Goal: Task Accomplishment & Management: Manage account settings

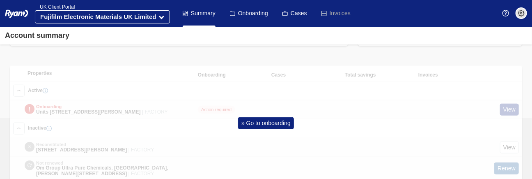
scroll to position [369, 0]
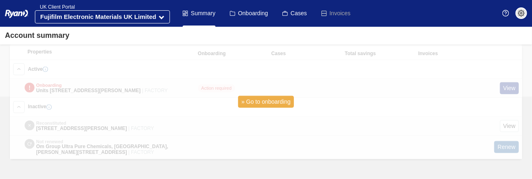
click at [251, 97] on link "» Go to onboarding" at bounding box center [266, 102] width 56 height 12
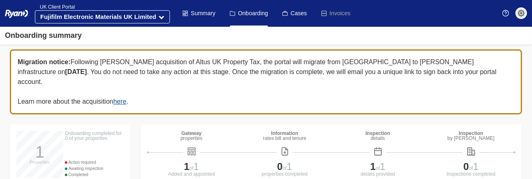
click at [522, 11] on img at bounding box center [521, 13] width 7 height 7
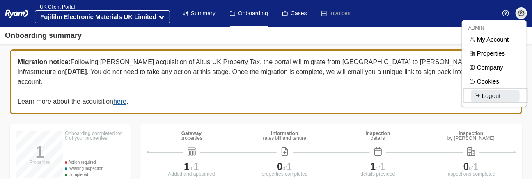
click at [491, 94] on span "Logout" at bounding box center [495, 95] width 48 height 12
